Goal: Book appointment/travel/reservation

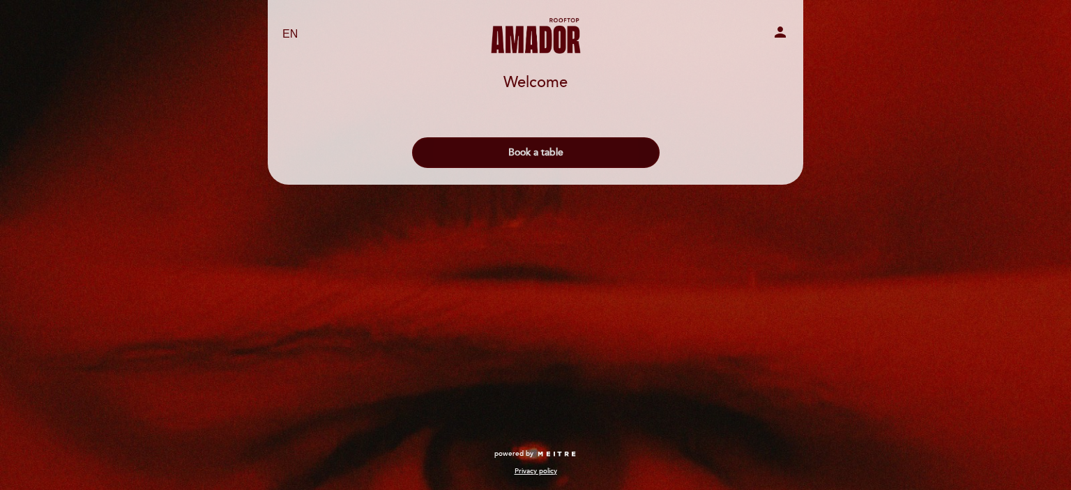
click at [530, 152] on button "Book a table" at bounding box center [536, 152] width 248 height 31
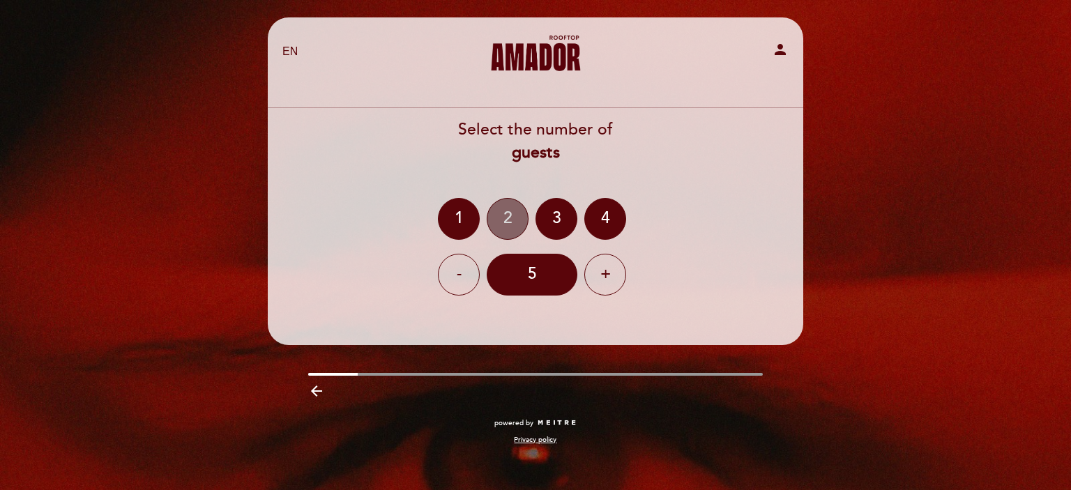
click at [510, 228] on div "2" at bounding box center [508, 219] width 42 height 42
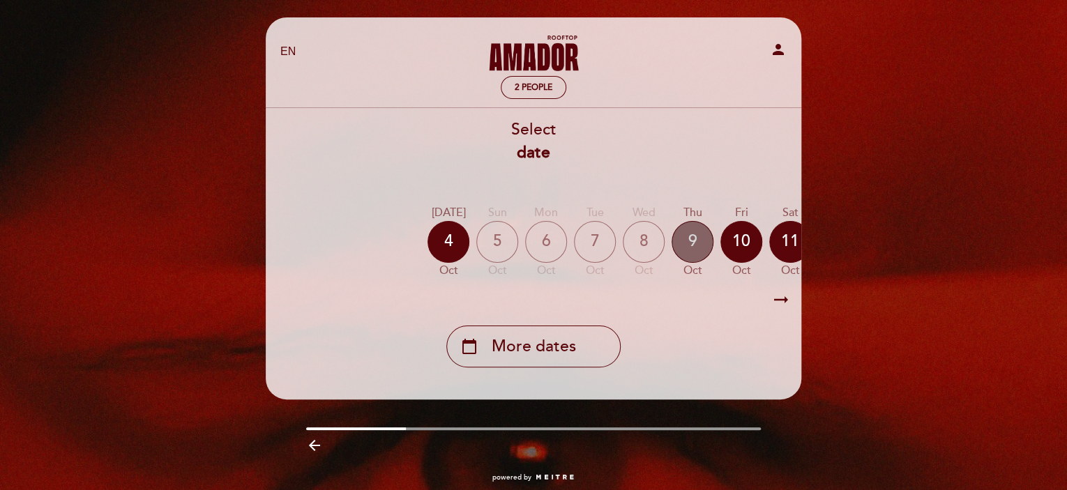
click at [690, 237] on div "9" at bounding box center [692, 242] width 42 height 42
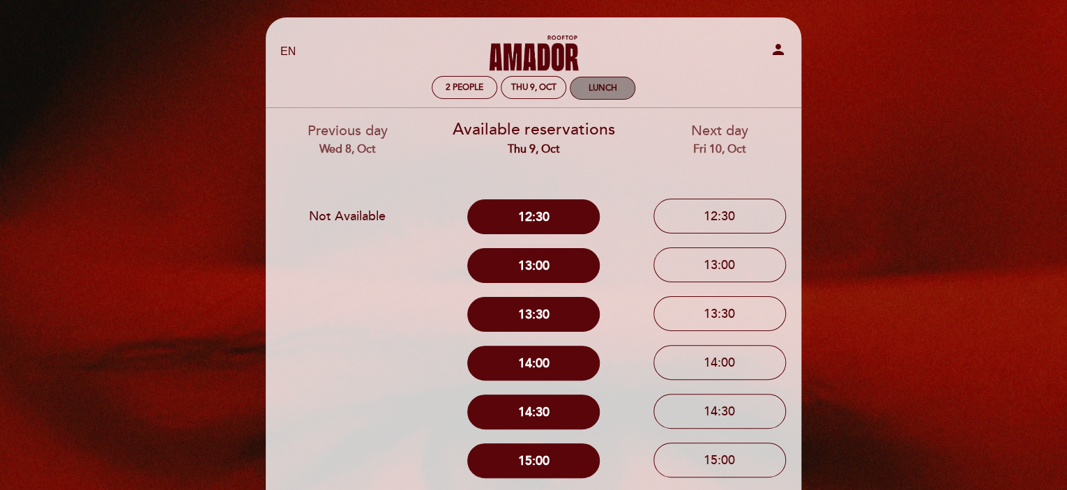
click at [597, 91] on div "Lunch" at bounding box center [602, 88] width 29 height 10
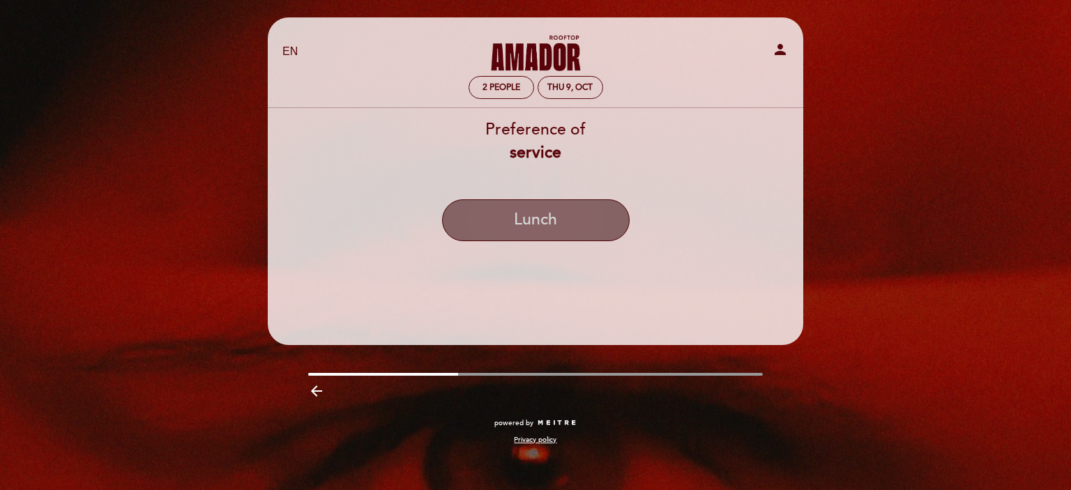
click at [548, 213] on button "Lunch" at bounding box center [536, 220] width 188 height 42
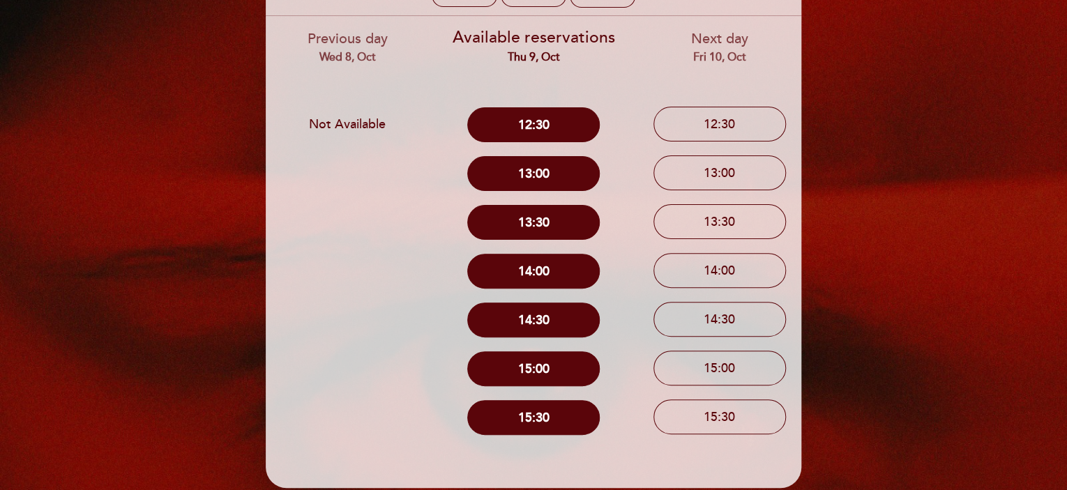
scroll to position [204, 0]
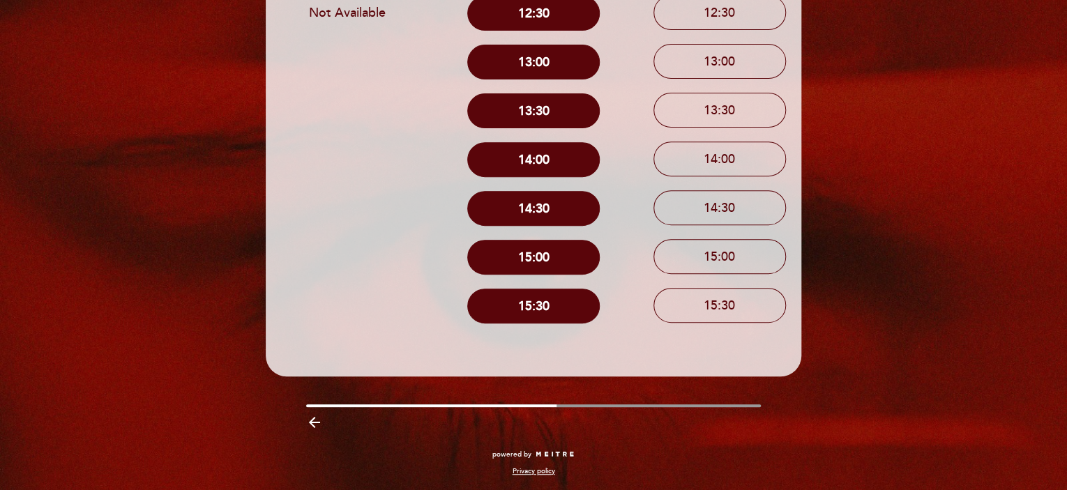
click at [314, 420] on icon "arrow_backward" at bounding box center [314, 422] width 17 height 17
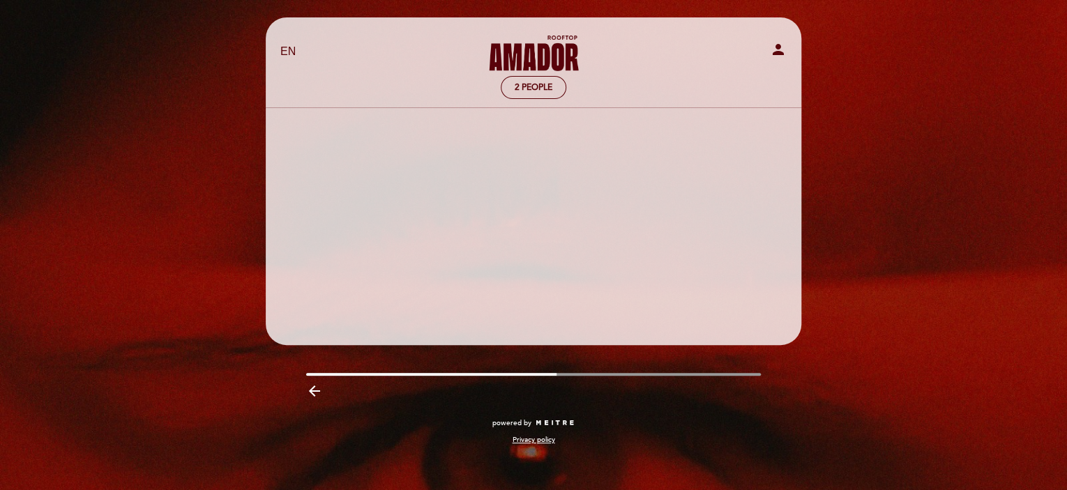
scroll to position [0, 0]
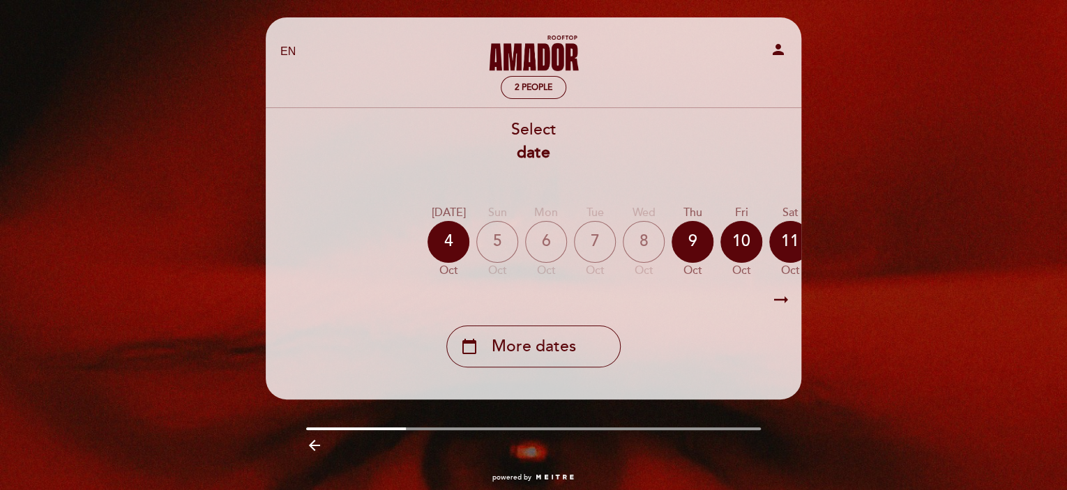
click at [778, 301] on icon "arrow_right_alt" at bounding box center [780, 300] width 21 height 30
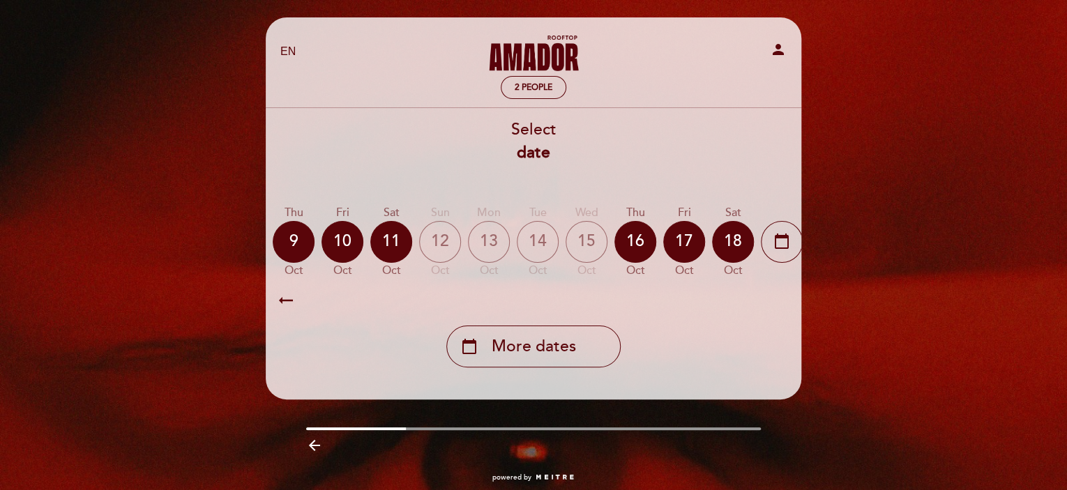
scroll to position [0, 406]
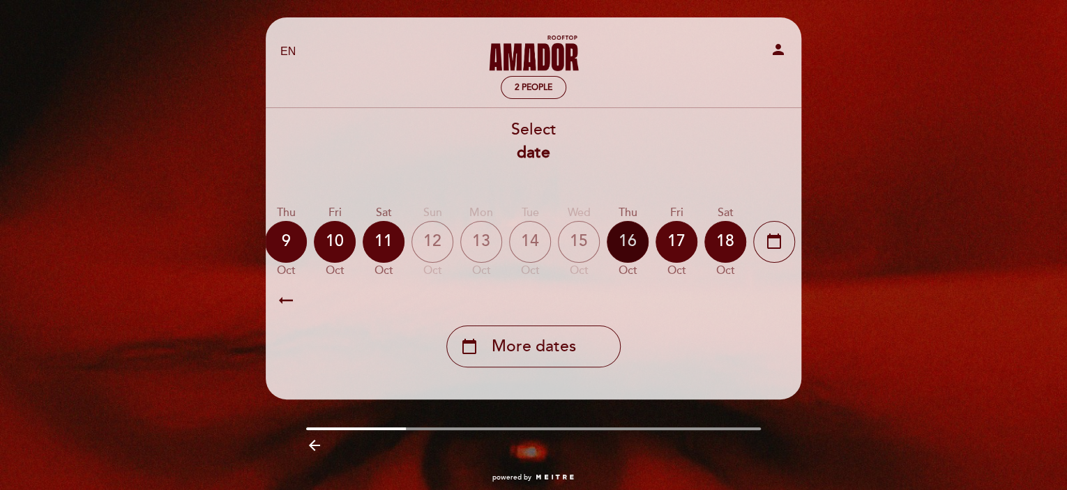
click at [618, 233] on div "16" at bounding box center [628, 242] width 42 height 42
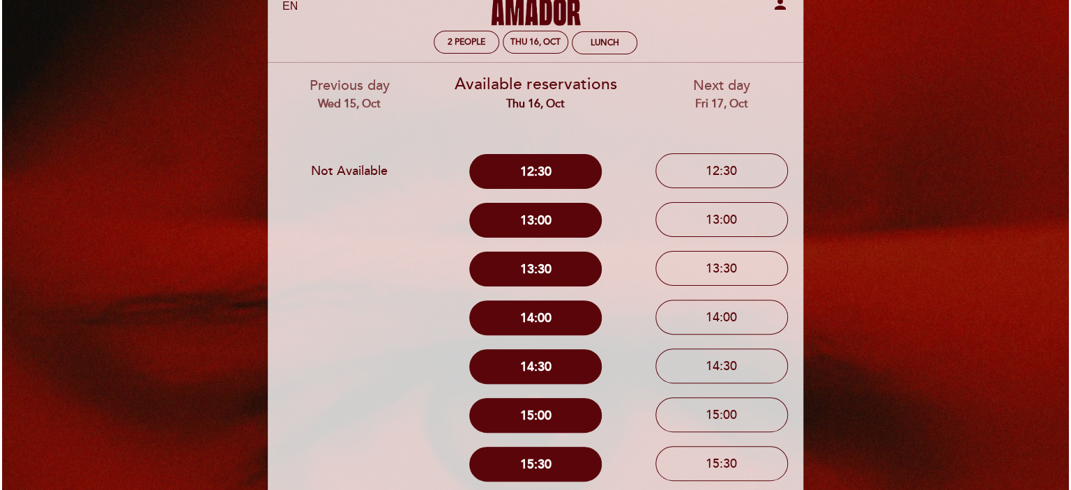
scroll to position [0, 0]
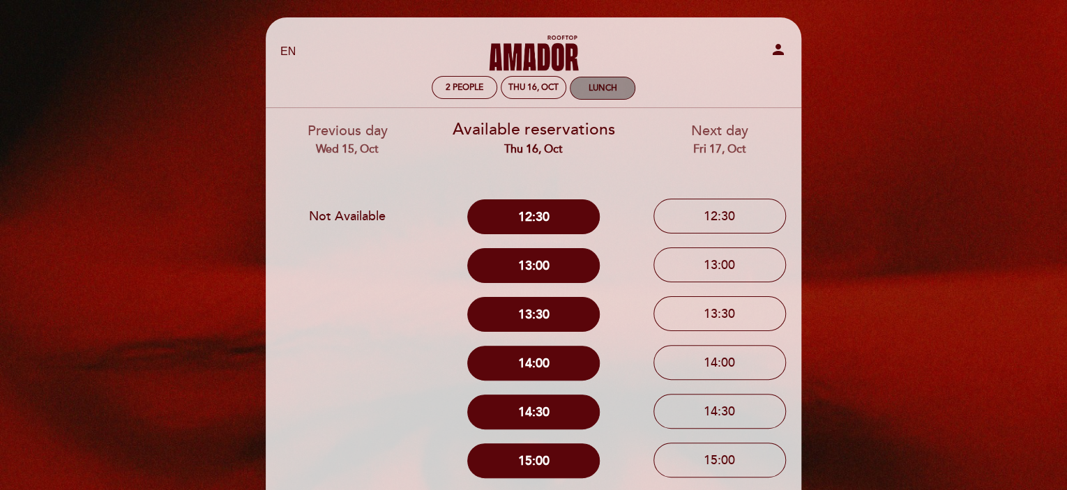
click at [590, 93] on div "Lunch" at bounding box center [602, 88] width 64 height 22
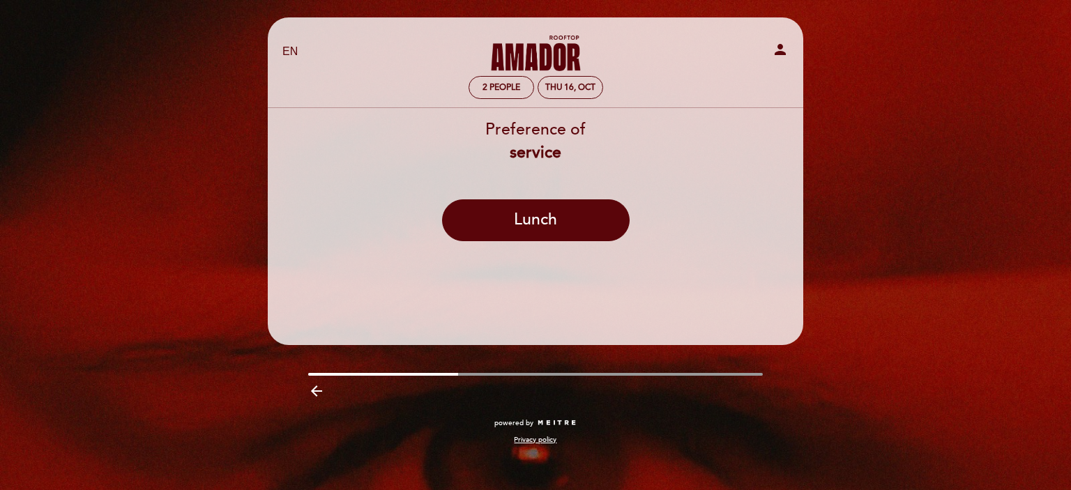
click at [548, 159] on b "service" at bounding box center [536, 153] width 52 height 20
click at [554, 135] on div "Preference of service" at bounding box center [535, 142] width 537 height 46
click at [558, 158] on b "service" at bounding box center [536, 153] width 52 height 20
